Goal: Obtain resource: Download file/media

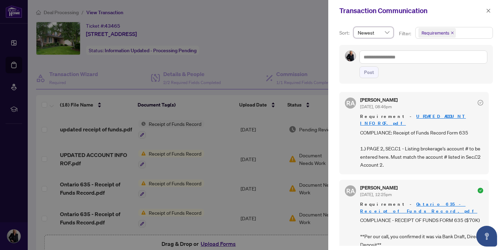
click at [85, 126] on div at bounding box center [252, 125] width 504 height 250
click at [487, 10] on icon "close" at bounding box center [488, 10] width 5 height 5
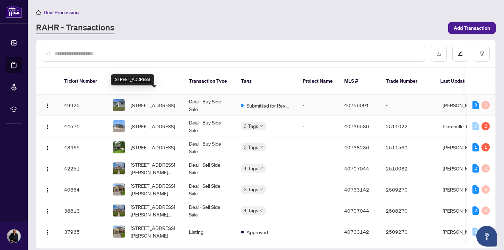
click at [144, 101] on span "[STREET_ADDRESS]" at bounding box center [153, 105] width 44 height 8
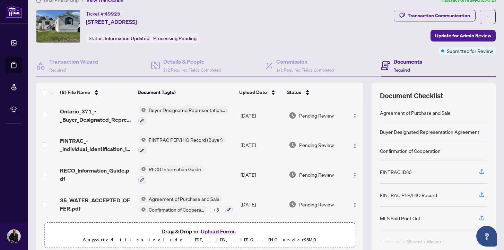
scroll to position [39, 0]
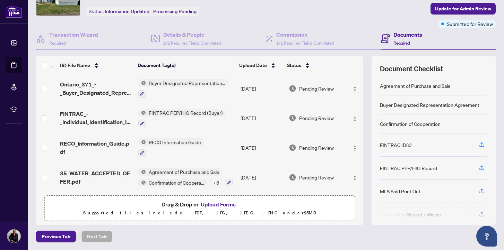
click at [216, 179] on div "+ 5" at bounding box center [216, 183] width 12 height 8
click at [81, 171] on span "35_WATER_ACCEPTED_OFFER.pdf" at bounding box center [96, 177] width 72 height 17
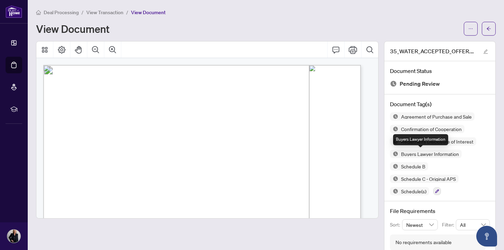
click at [417, 154] on span "Buyers Lawyer Information" at bounding box center [429, 154] width 63 height 5
click at [390, 153] on img at bounding box center [394, 154] width 8 height 8
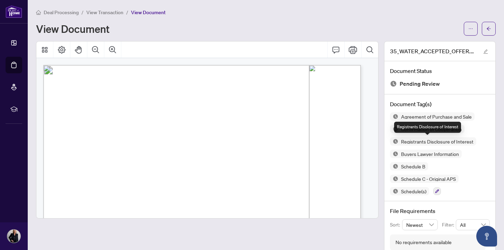
click at [390, 141] on img at bounding box center [394, 141] width 8 height 8
click at [348, 48] on icon "Print" at bounding box center [352, 50] width 8 height 8
